Goal: Information Seeking & Learning: Learn about a topic

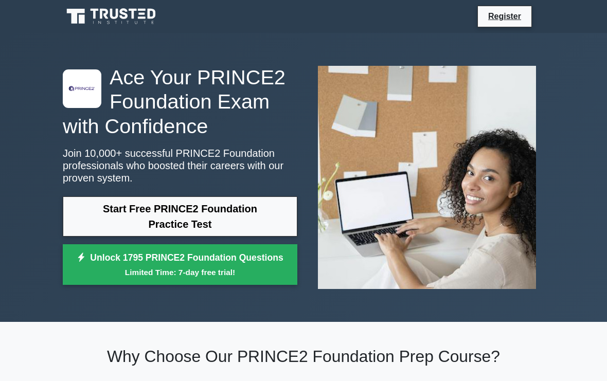
click at [190, 224] on link "Start Free PRINCE2 Foundation Practice Test" at bounding box center [180, 217] width 235 height 40
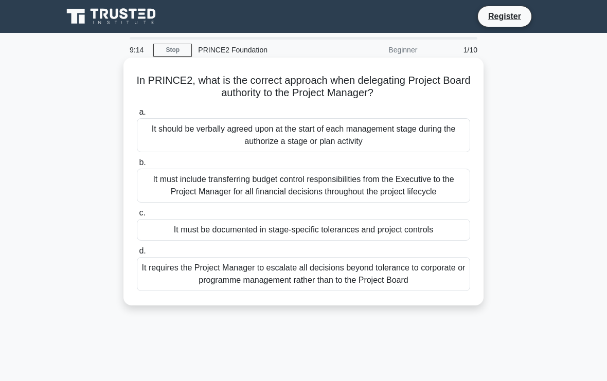
click at [430, 130] on div "It should be verbally agreed upon at the start of each management stage during …" at bounding box center [303, 135] width 333 height 34
click at [137, 116] on input "a. It should be verbally agreed upon at the start of each management stage duri…" at bounding box center [137, 112] width 0 height 7
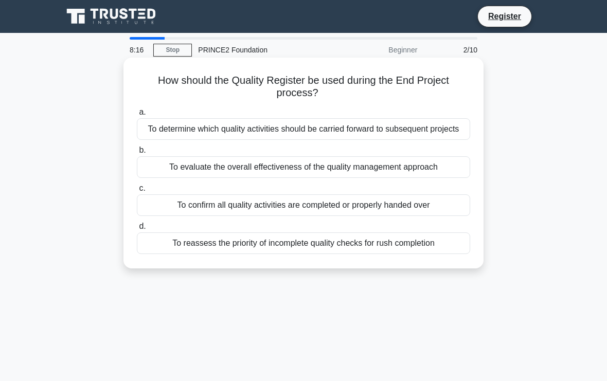
click at [426, 178] on div "To evaluate the overall effectiveness of the quality management approach" at bounding box center [303, 167] width 333 height 22
click at [137, 154] on input "b. To evaluate the overall effectiveness of the quality management approach" at bounding box center [137, 150] width 0 height 7
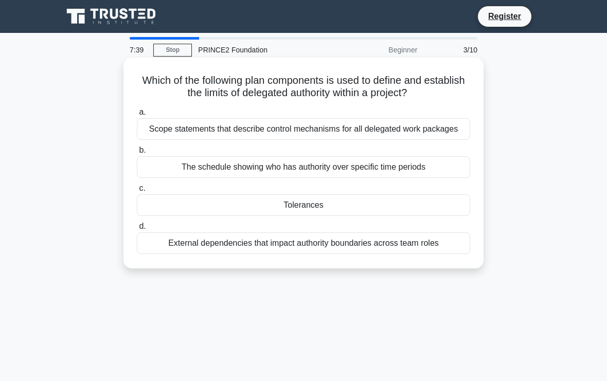
click at [323, 216] on div "Tolerances" at bounding box center [303, 205] width 333 height 22
click at [137, 192] on input "c. Tolerances" at bounding box center [137, 188] width 0 height 7
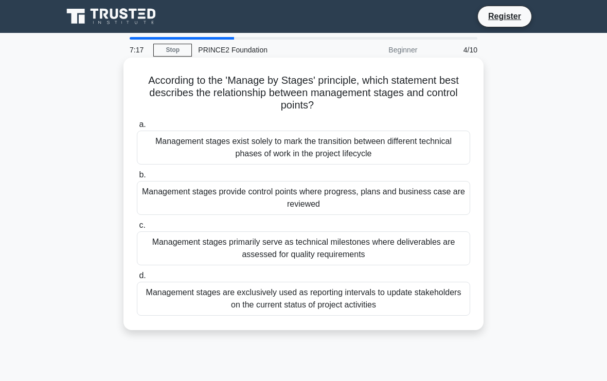
click at [446, 247] on div "Management stages primarily serve as technical milestones where deliverables ar…" at bounding box center [303, 248] width 333 height 34
click at [137, 229] on input "c. Management stages primarily serve as technical milestones where deliverables…" at bounding box center [137, 225] width 0 height 7
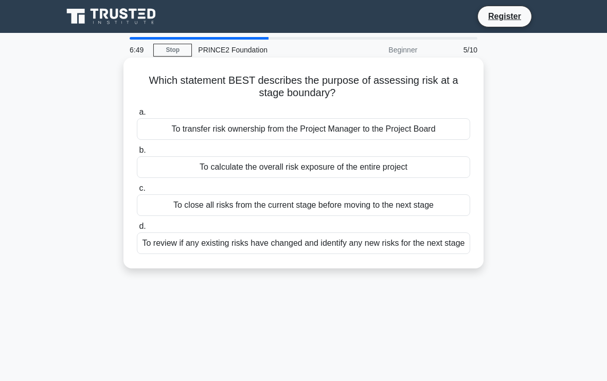
click at [443, 203] on div "To close all risks from the current stage before moving to the next stage" at bounding box center [303, 205] width 333 height 22
click at [137, 192] on input "c. To close all risks from the current stage before moving to the next stage" at bounding box center [137, 188] width 0 height 7
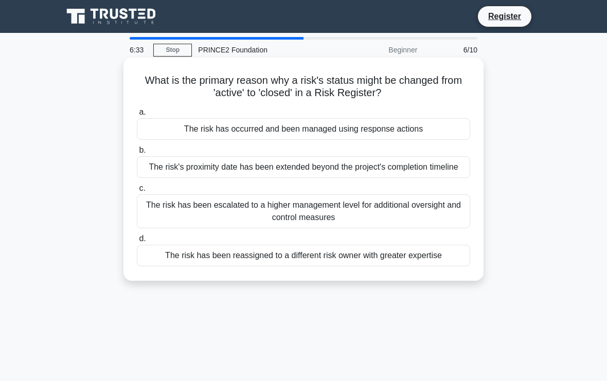
click at [447, 219] on div "The risk has been escalated to a higher management level for additional oversig…" at bounding box center [303, 211] width 333 height 34
click at [137, 192] on input "c. The risk has been escalated to a higher management level for additional over…" at bounding box center [137, 188] width 0 height 7
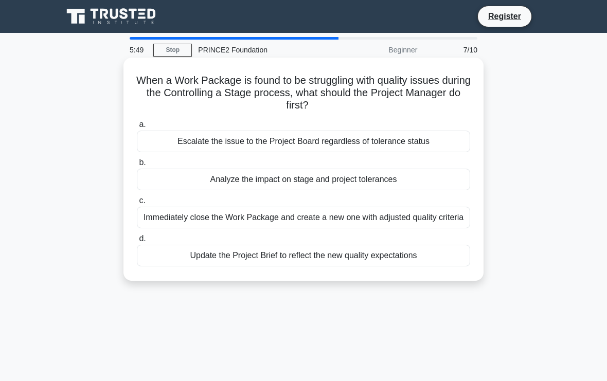
click at [397, 145] on div "Escalate the issue to the Project Board regardless of tolerance status" at bounding box center [303, 142] width 333 height 22
click at [137, 128] on input "a. Escalate the issue to the Project Board regardless of tolerance status" at bounding box center [137, 124] width 0 height 7
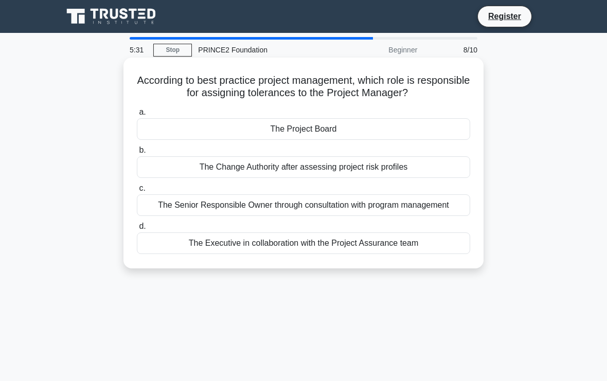
click at [394, 254] on div "The Executive in collaboration with the Project Assurance team" at bounding box center [303, 244] width 333 height 22
click at [137, 230] on input "d. The Executive in collaboration with the Project Assurance team" at bounding box center [137, 226] width 0 height 7
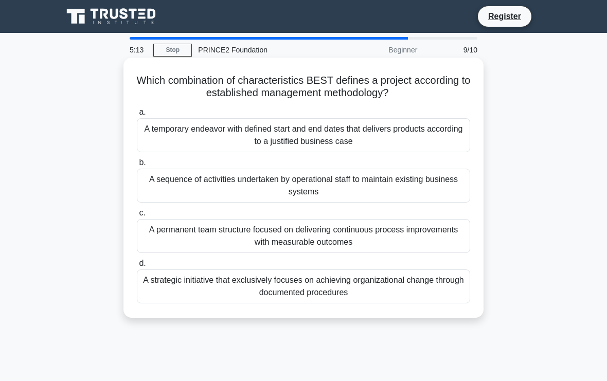
click at [267, 141] on div "A temporary endeavor with defined start and end dates that delivers products ac…" at bounding box center [303, 135] width 333 height 34
click at [137, 116] on input "a. A temporary endeavor with defined start and end dates that delivers products…" at bounding box center [137, 112] width 0 height 7
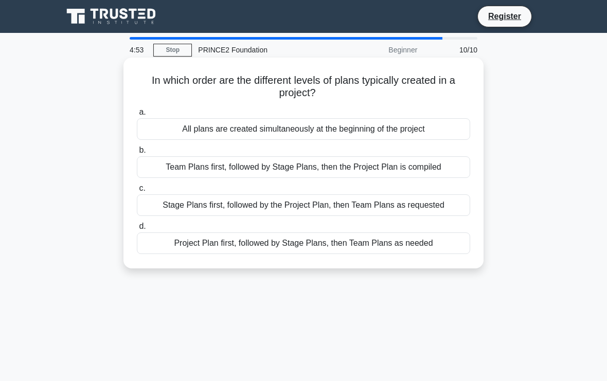
click at [451, 244] on div "Project Plan first, followed by Stage Plans, then Team Plans as needed" at bounding box center [303, 244] width 333 height 22
click at [137, 230] on input "d. Project Plan first, followed by Stage Plans, then Team Plans as needed" at bounding box center [137, 226] width 0 height 7
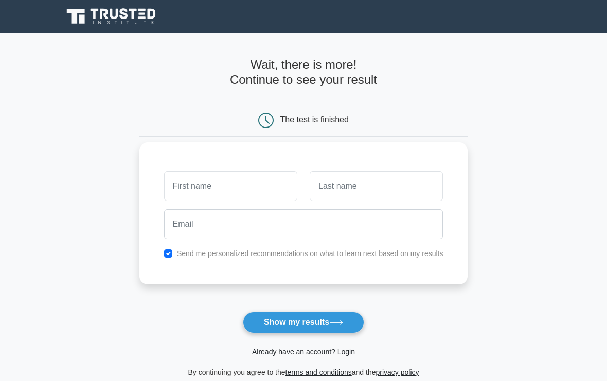
click at [152, 260] on div "Send me personalized recommendations on what to learn next based on my results" at bounding box center [303, 214] width 329 height 142
click at [164, 256] on input "checkbox" at bounding box center [168, 254] width 8 height 8
checkbox input "false"
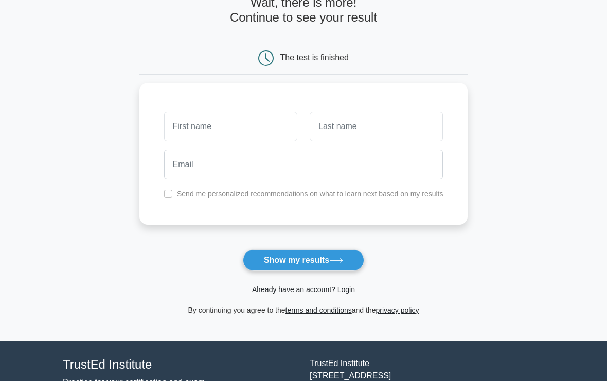
scroll to position [69, 0]
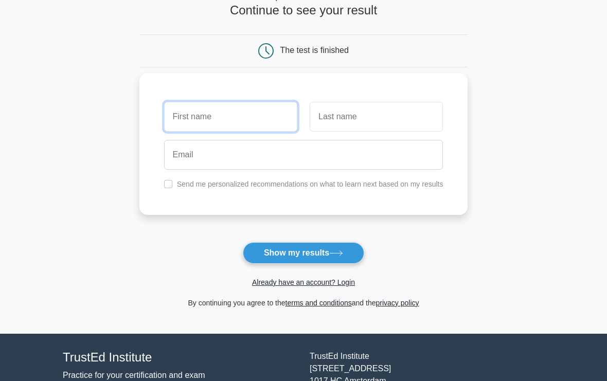
click at [211, 122] on input "text" at bounding box center [230, 117] width 133 height 30
type input "[PERSON_NAME]"
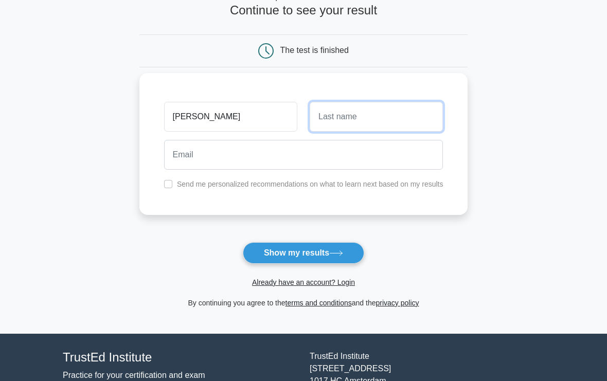
click at [368, 117] on input "text" at bounding box center [376, 117] width 133 height 30
type input "ALfailakawi"
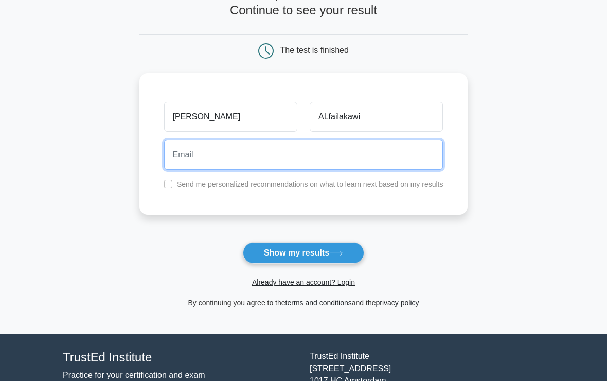
click at [360, 147] on input "email" at bounding box center [303, 155] width 279 height 30
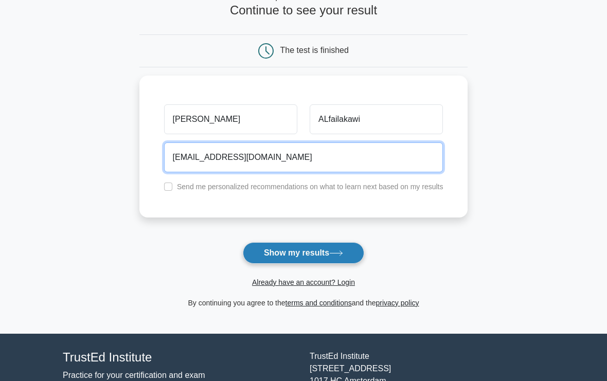
type input "iyasouf@gmail.com"
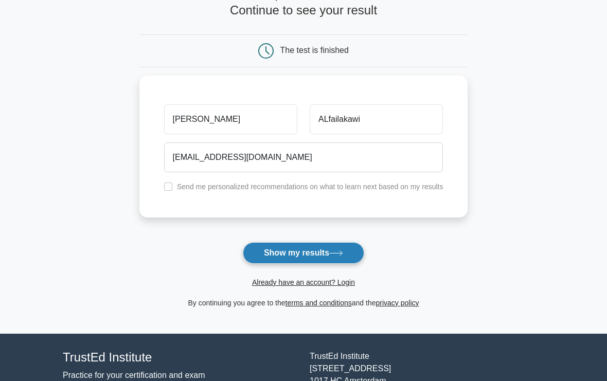
click at [348, 255] on button "Show my results" at bounding box center [303, 253] width 121 height 22
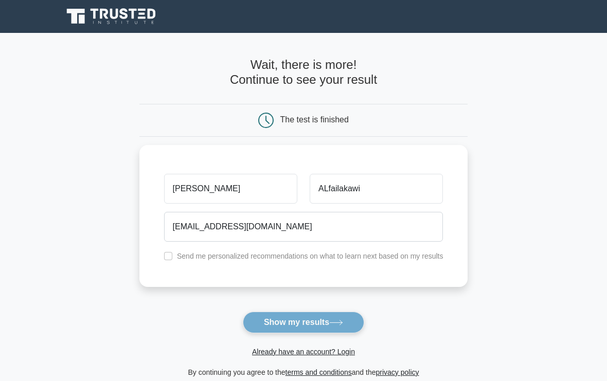
scroll to position [88, 0]
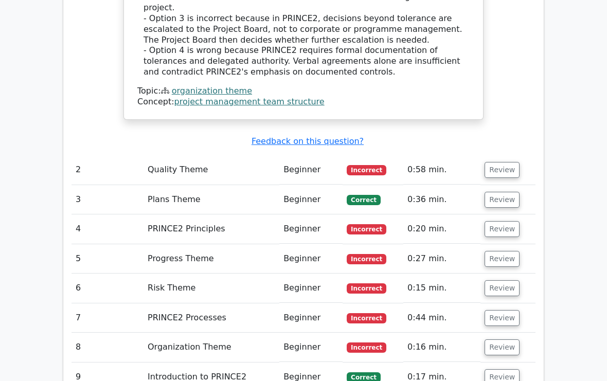
scroll to position [1294, 0]
